Goal: Transaction & Acquisition: Purchase product/service

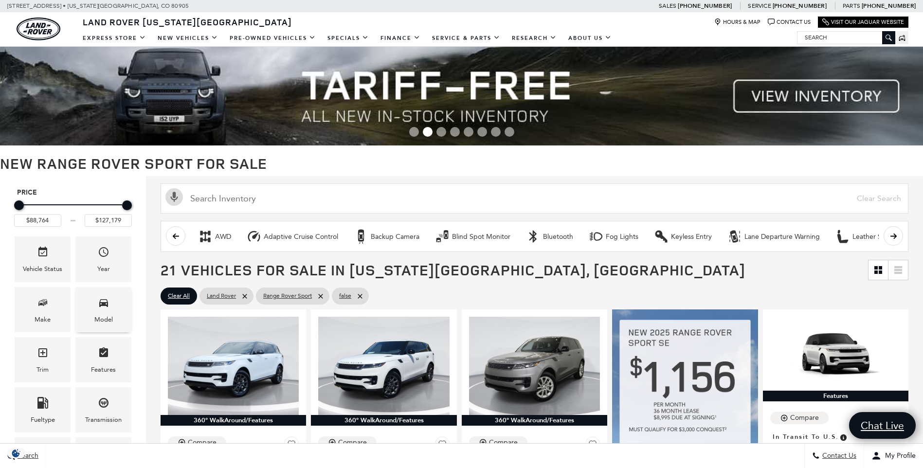
click at [115, 314] on div "Model" at bounding box center [103, 309] width 56 height 45
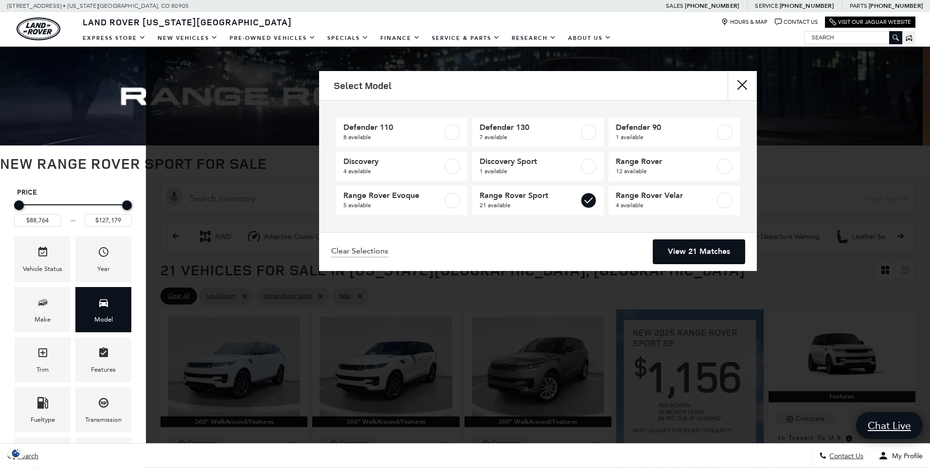
click at [677, 253] on link "View 21 Matches" at bounding box center [698, 252] width 91 height 24
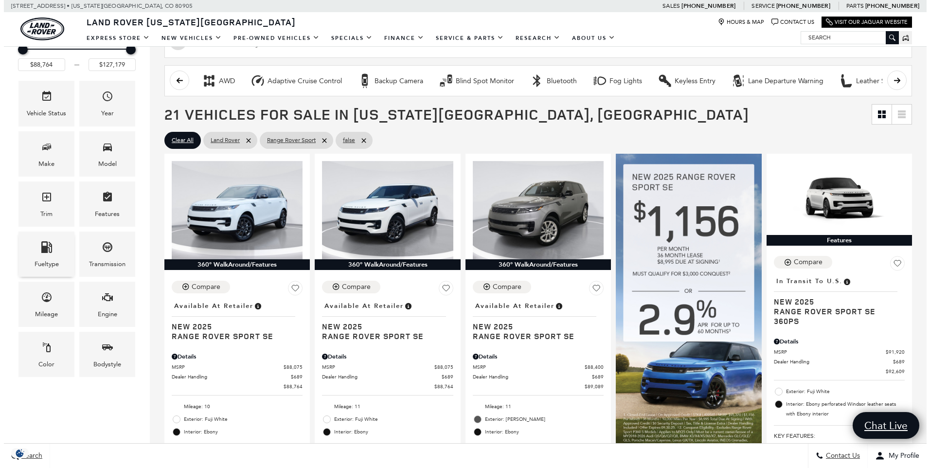
scroll to position [162, 0]
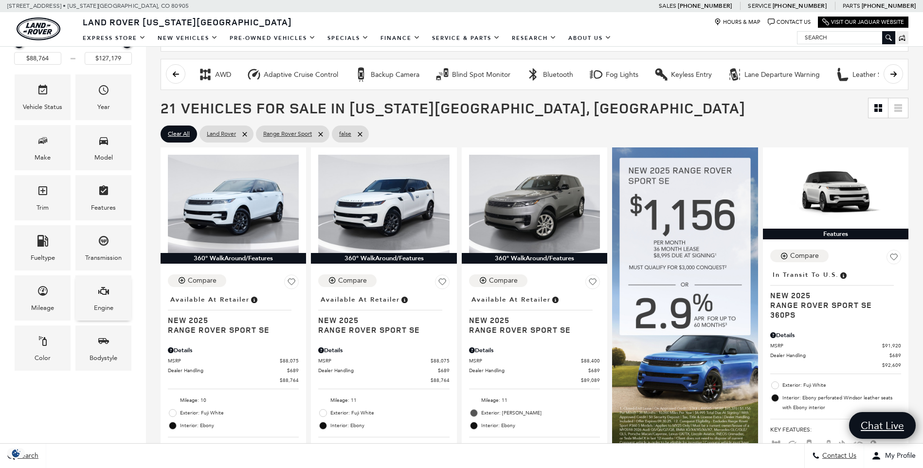
click at [96, 304] on div "Engine" at bounding box center [103, 308] width 19 height 11
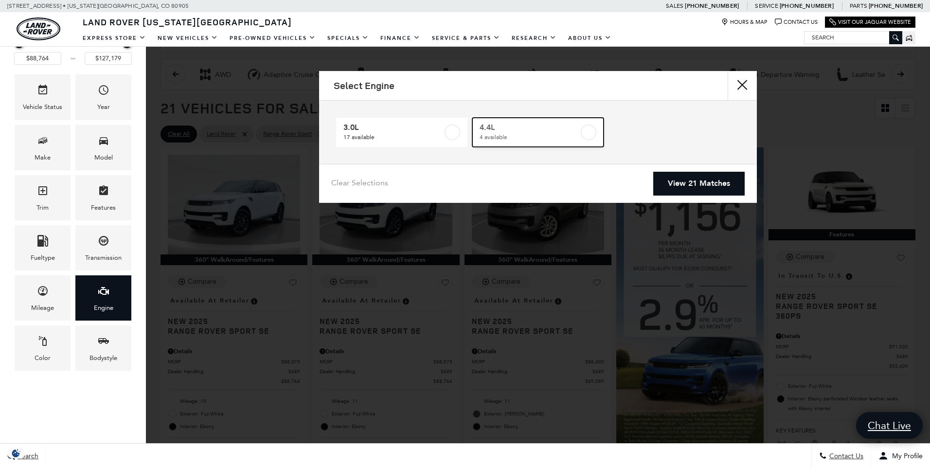
click at [588, 130] on label at bounding box center [589, 133] width 16 height 16
type input "$122,424"
checkbox input "true"
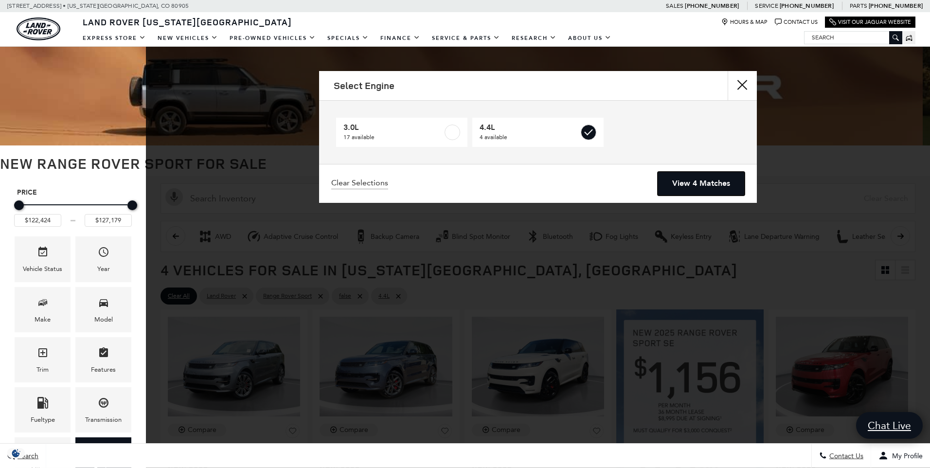
click at [678, 183] on link "View 4 Matches" at bounding box center [701, 184] width 87 height 24
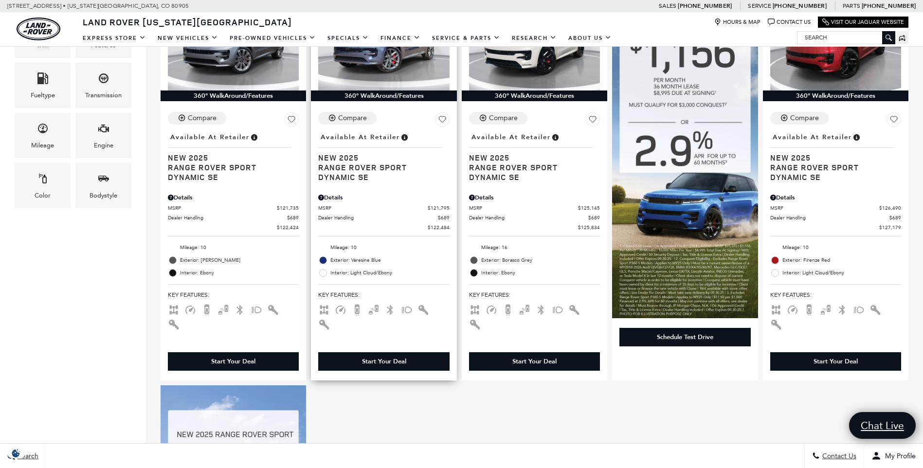
scroll to position [162, 0]
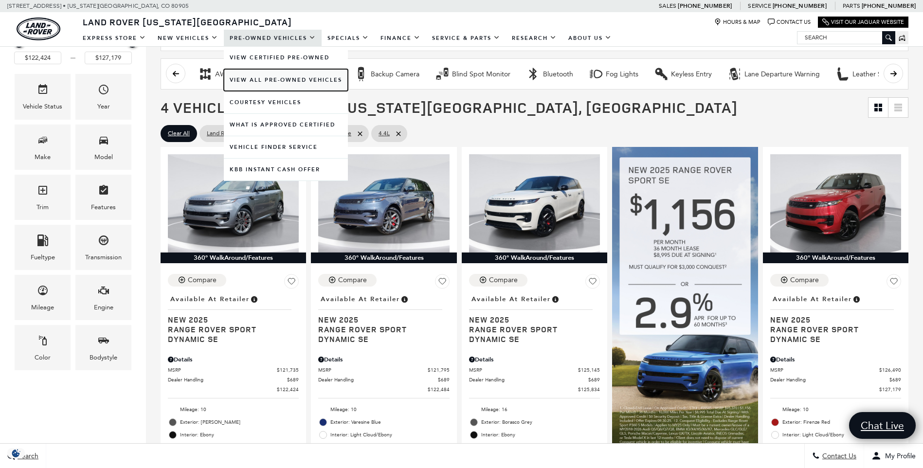
click at [263, 78] on link "View All Pre-Owned Vehicles" at bounding box center [286, 80] width 124 height 22
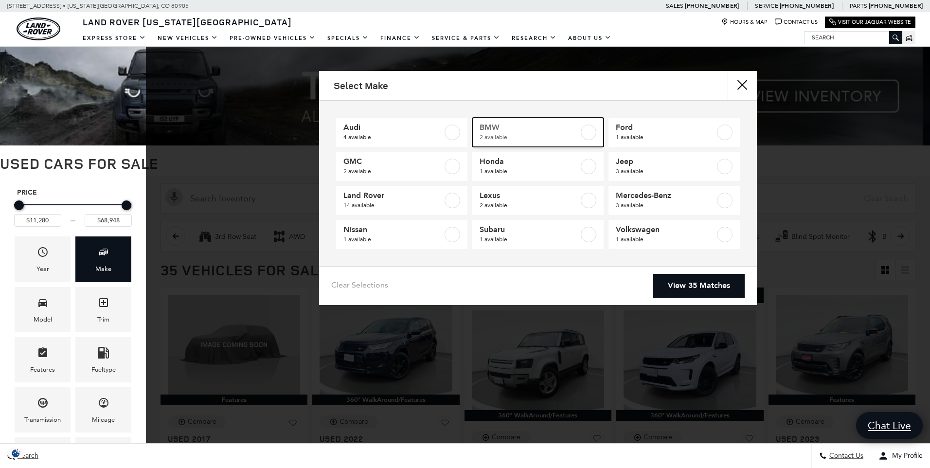
click at [582, 129] on label at bounding box center [589, 133] width 16 height 16
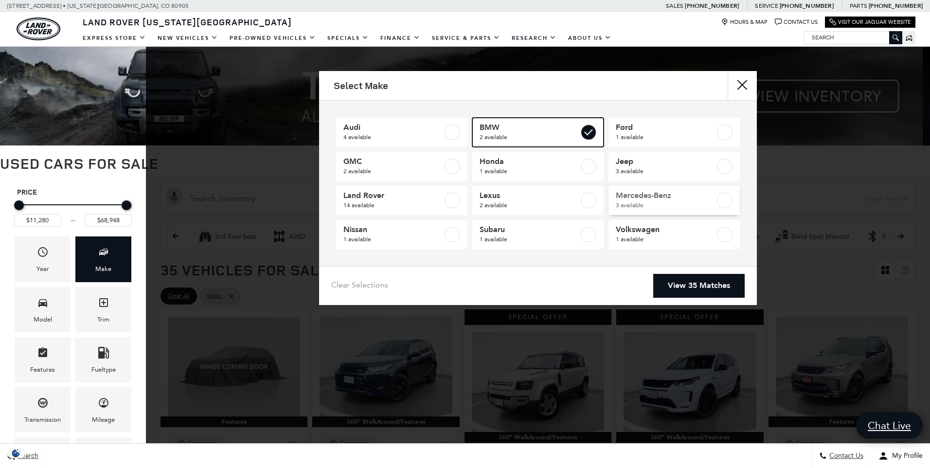
type input "$23,589"
type input "$47,157"
checkbox input "true"
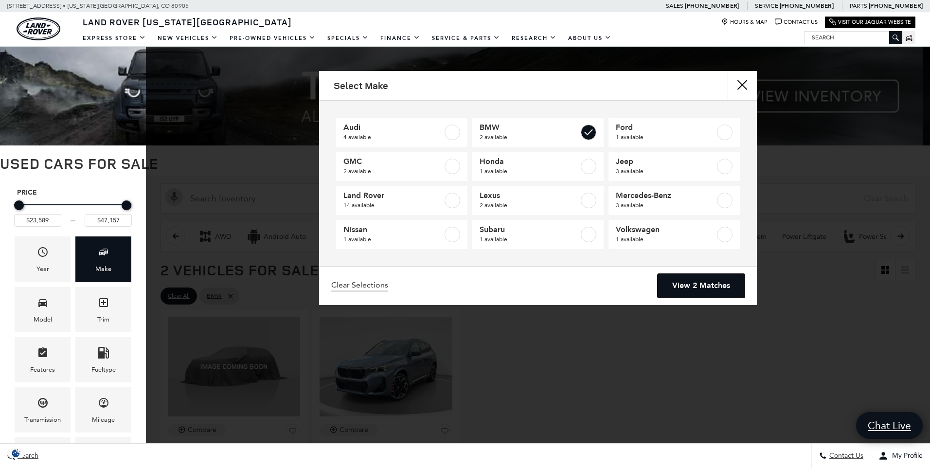
click at [668, 289] on link "View 2 Matches" at bounding box center [701, 286] width 87 height 24
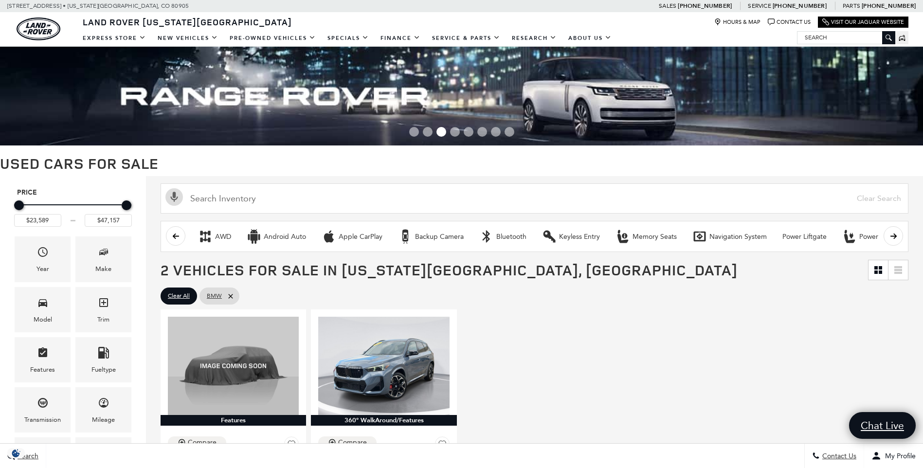
scroll to position [162, 0]
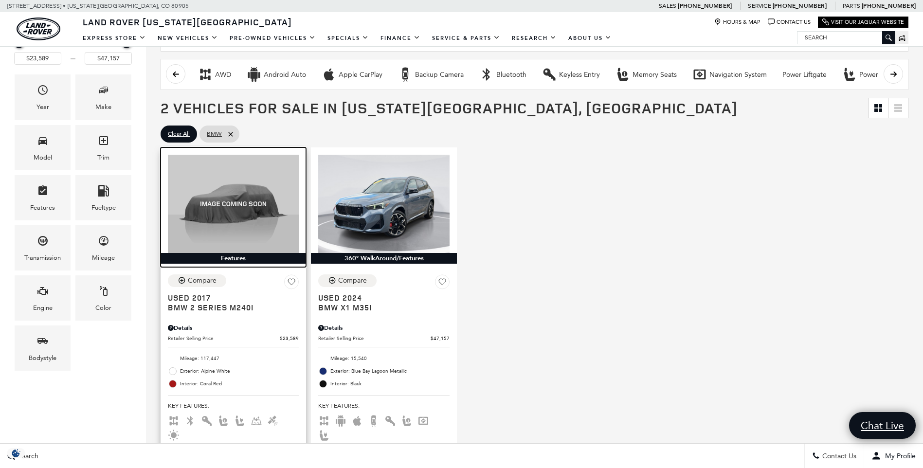
click at [174, 204] on img at bounding box center [233, 204] width 131 height 98
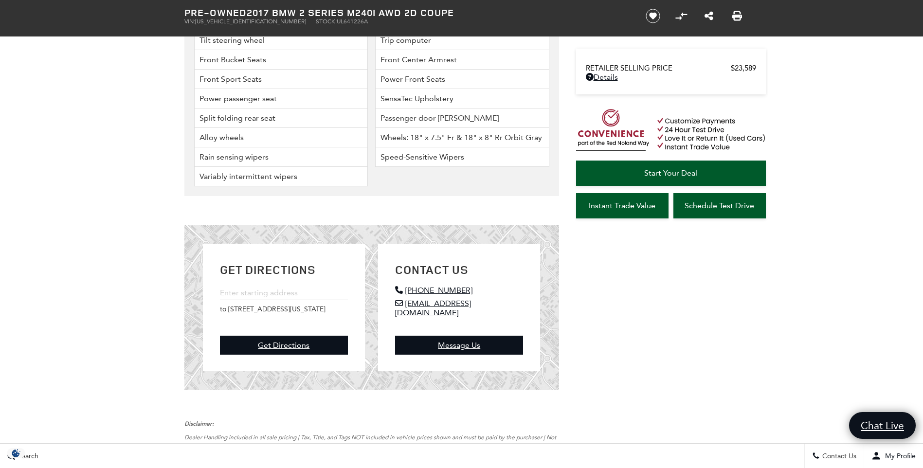
scroll to position [2432, 0]
